Goal: Task Accomplishment & Management: Manage account settings

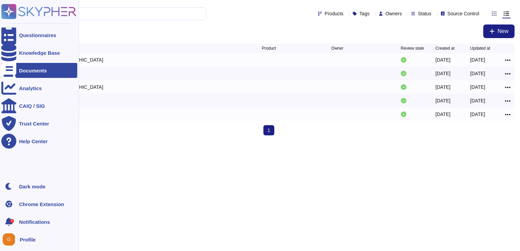
click at [37, 71] on div "Documents" at bounding box center [33, 70] width 28 height 5
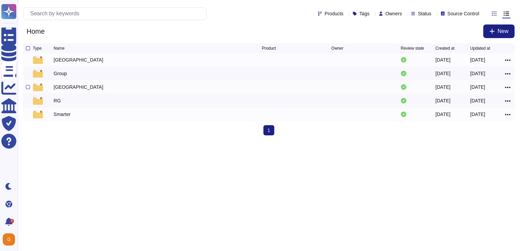
click at [57, 90] on div "[GEOGRAPHIC_DATA]" at bounding box center [79, 87] width 50 height 7
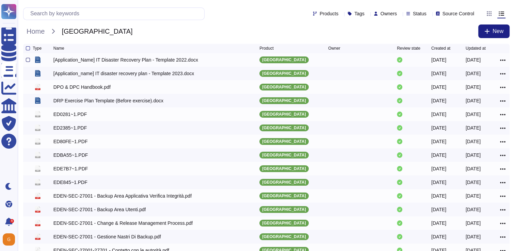
click at [27, 61] on div at bounding box center [28, 60] width 4 height 4
click at [0, 0] on input "checkbox" at bounding box center [0, 0] width 0 height 0
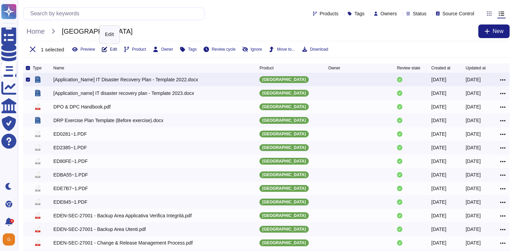
click at [110, 48] on span "Edit" at bounding box center [113, 49] width 7 height 4
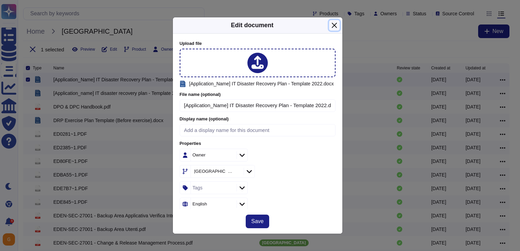
click at [335, 24] on button "Close" at bounding box center [334, 25] width 11 height 11
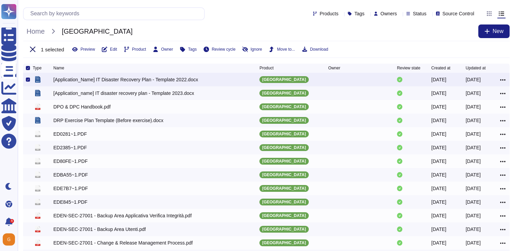
click at [33, 51] on icon at bounding box center [32, 49] width 5 height 5
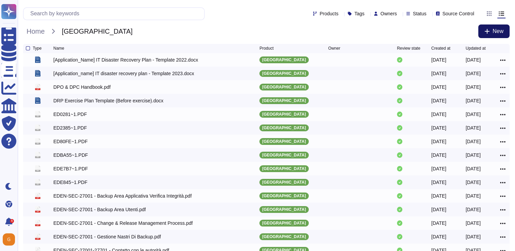
click at [485, 30] on icon at bounding box center [486, 31] width 5 height 5
click at [291, 29] on div "Home [GEOGRAPHIC_DATA] New" at bounding box center [266, 31] width 486 height 14
click at [502, 60] on icon at bounding box center [502, 60] width 5 height 6
click at [31, 61] on div at bounding box center [29, 60] width 7 height 8
click at [28, 61] on div at bounding box center [28, 60] width 4 height 4
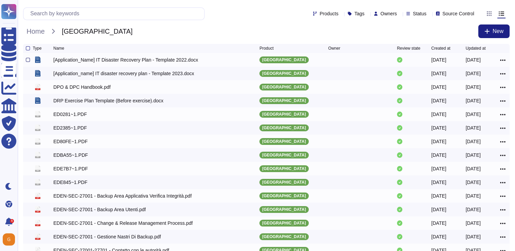
click at [0, 0] on input "checkbox" at bounding box center [0, 0] width 0 height 0
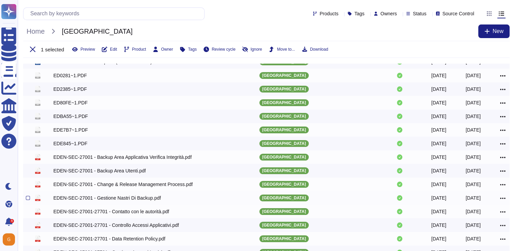
scroll to position [115, 0]
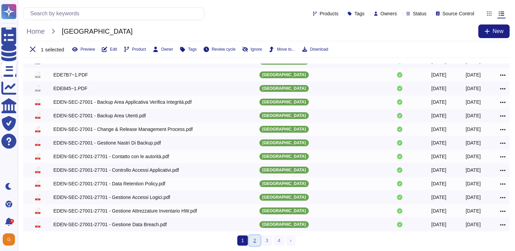
click at [254, 239] on link "2" at bounding box center [254, 240] width 11 height 10
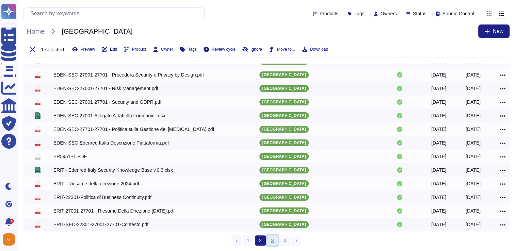
click at [269, 239] on link "3" at bounding box center [272, 240] width 11 height 10
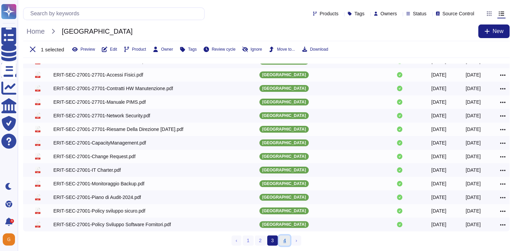
click at [286, 239] on link "4" at bounding box center [284, 240] width 11 height 10
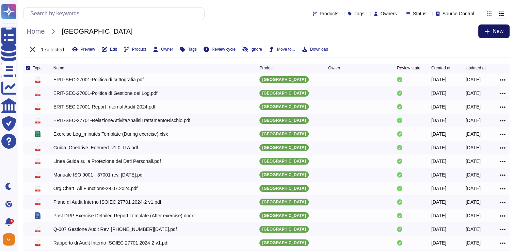
click at [484, 30] on icon at bounding box center [486, 31] width 5 height 5
click at [27, 67] on icon at bounding box center [28, 68] width 2 height 2
click at [0, 0] on input "checkbox" at bounding box center [0, 0] width 0 height 0
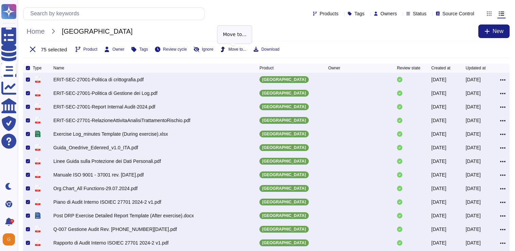
click at [236, 47] on span "Move to..." at bounding box center [237, 49] width 18 height 4
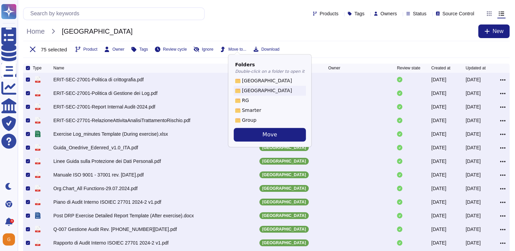
click at [353, 32] on div "Home [GEOGRAPHIC_DATA] New" at bounding box center [266, 31] width 486 height 14
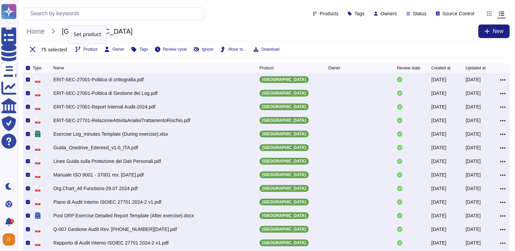
click at [96, 50] on span "Product" at bounding box center [90, 49] width 14 height 4
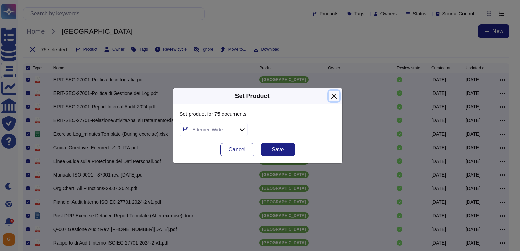
click at [334, 96] on button "Close" at bounding box center [333, 96] width 11 height 11
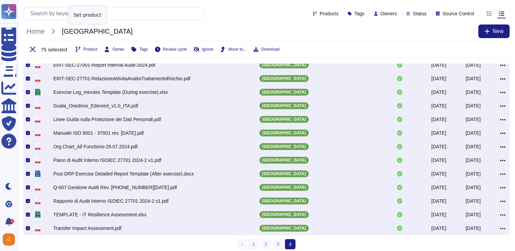
scroll to position [47, 0]
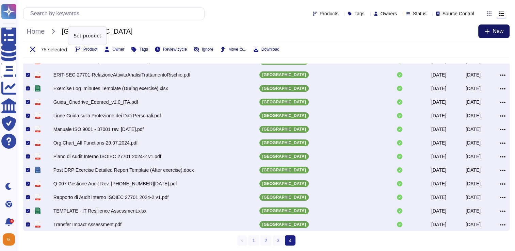
click at [488, 32] on icon at bounding box center [486, 31] width 5 height 5
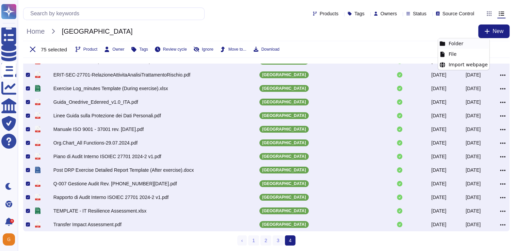
click at [462, 42] on div "Folder" at bounding box center [463, 43] width 51 height 11
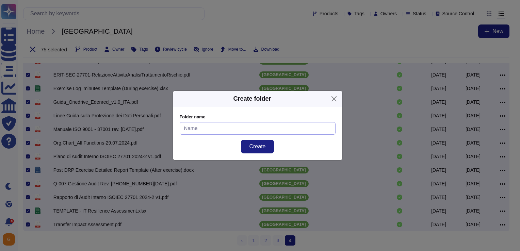
click at [190, 129] on input at bounding box center [258, 128] width 156 height 13
click at [334, 98] on button "Close" at bounding box center [333, 99] width 11 height 11
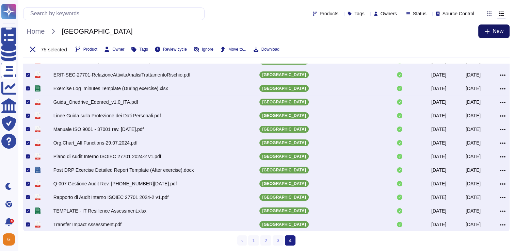
click at [498, 33] on span "New" at bounding box center [497, 31] width 11 height 5
click at [467, 49] on div "File" at bounding box center [477, 54] width 51 height 11
click at [252, 239] on link "1" at bounding box center [253, 240] width 11 height 10
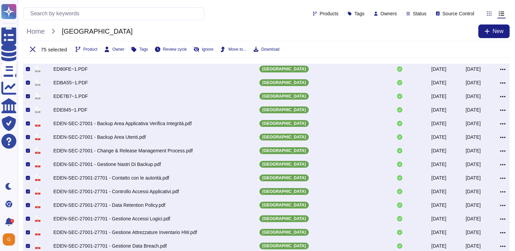
scroll to position [115, 0]
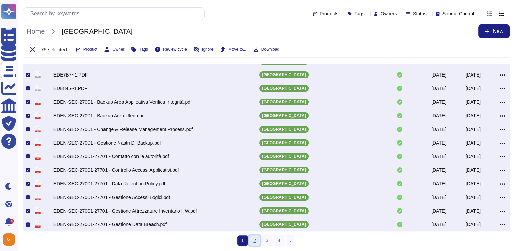
click at [256, 240] on link "2" at bounding box center [254, 240] width 11 height 10
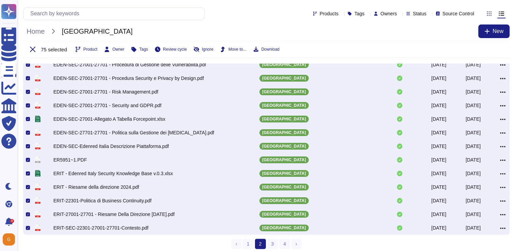
scroll to position [115, 0]
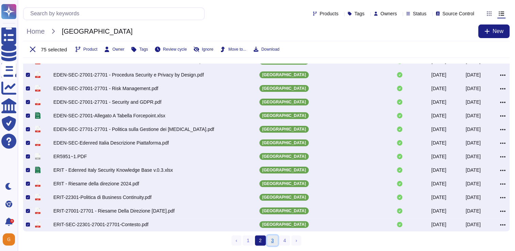
click at [274, 239] on link "3" at bounding box center [272, 240] width 11 height 10
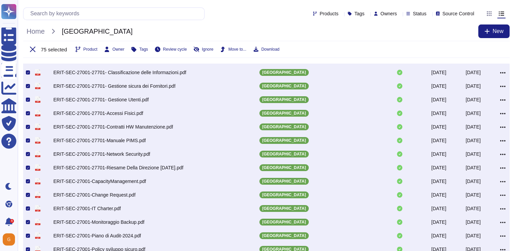
scroll to position [115, 0]
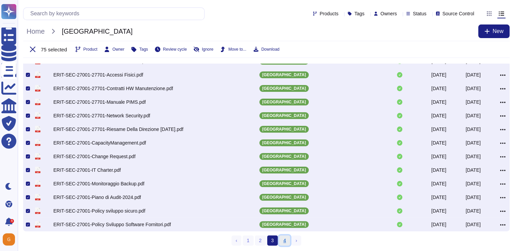
click at [281, 241] on link "4" at bounding box center [284, 240] width 11 height 10
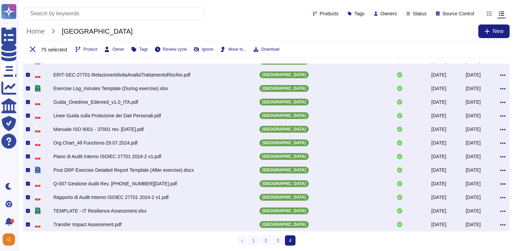
scroll to position [47, 0]
click at [267, 240] on link "2" at bounding box center [265, 240] width 11 height 10
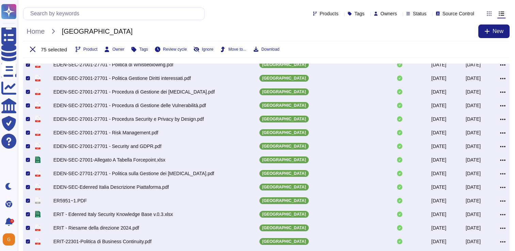
scroll to position [115, 0]
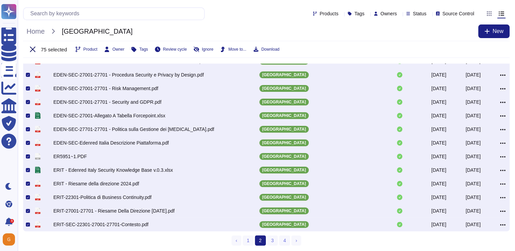
click at [32, 51] on icon at bounding box center [32, 49] width 5 height 5
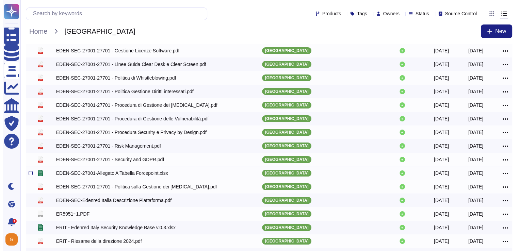
scroll to position [0, 0]
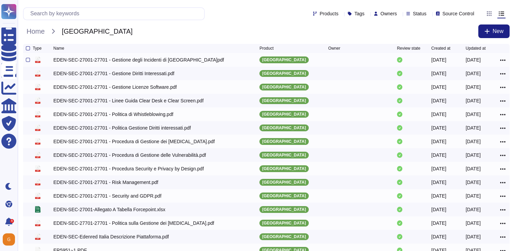
click at [499, 59] on div "[DATE]" at bounding box center [482, 60] width 34 height 8
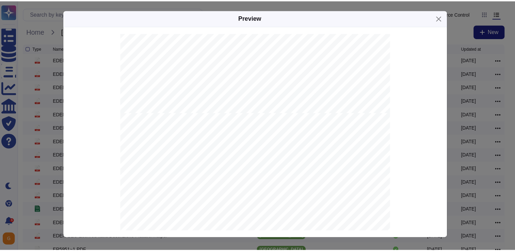
scroll to position [442, 0]
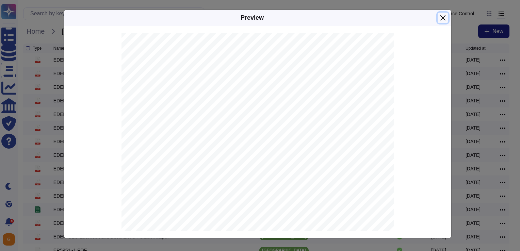
click at [443, 18] on button "Close" at bounding box center [442, 18] width 11 height 11
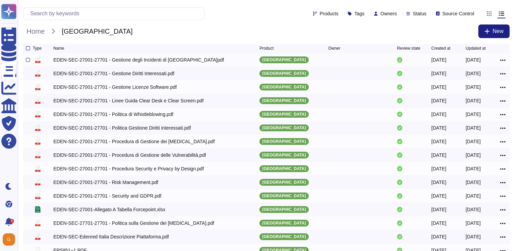
click at [503, 61] on icon at bounding box center [502, 60] width 5 height 6
click at [29, 50] on div at bounding box center [28, 48] width 4 height 4
click at [0, 0] on input "checkbox" at bounding box center [0, 0] width 0 height 0
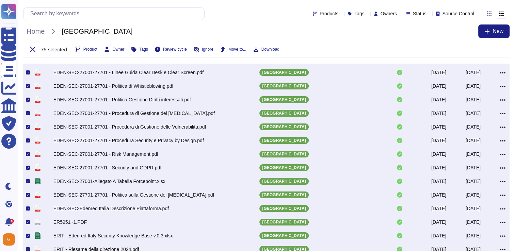
scroll to position [115, 0]
